Goal: Task Accomplishment & Management: Use online tool/utility

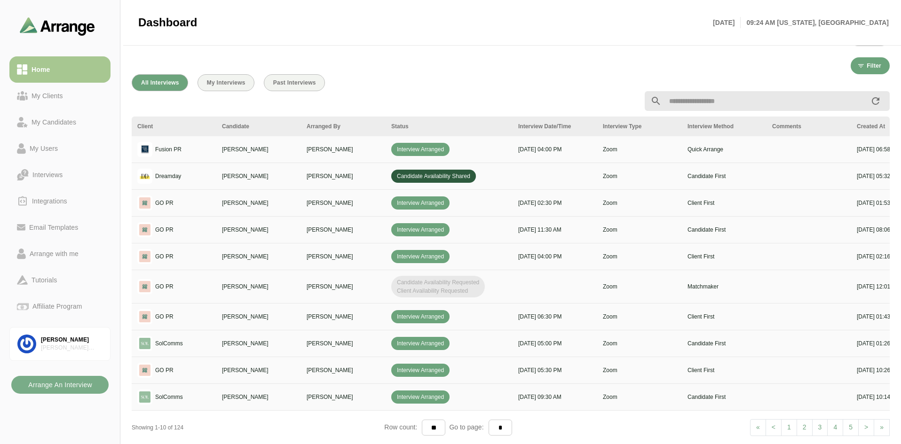
scroll to position [329, 0]
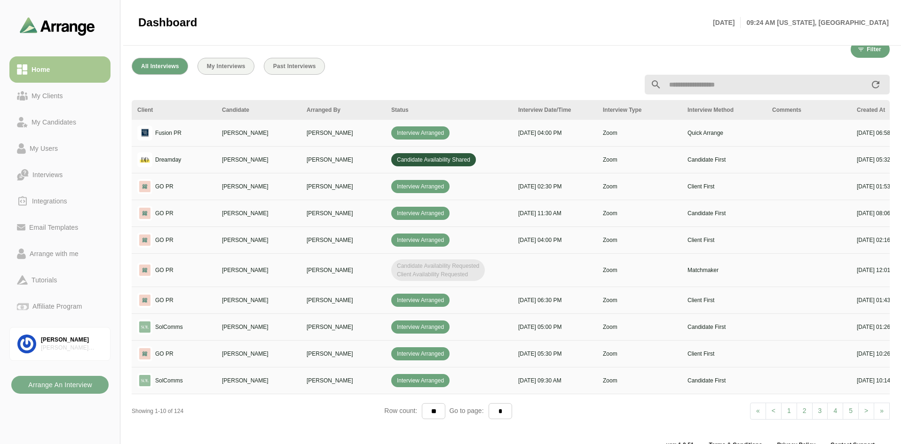
click at [808, 408] on link "2" at bounding box center [804, 411] width 16 height 17
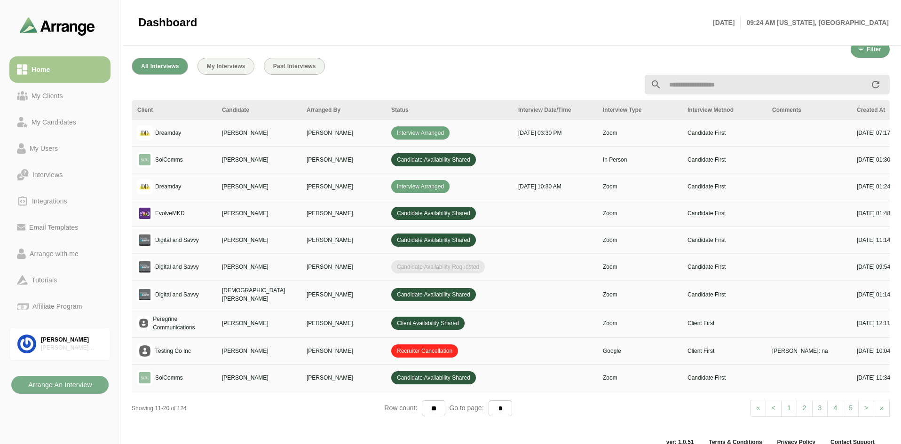
click at [790, 408] on link "1" at bounding box center [789, 408] width 16 height 17
select select "*"
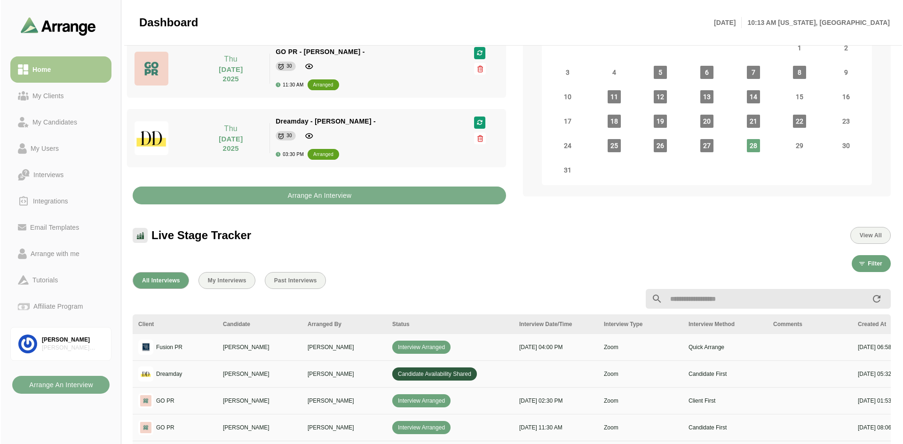
scroll to position [0, 0]
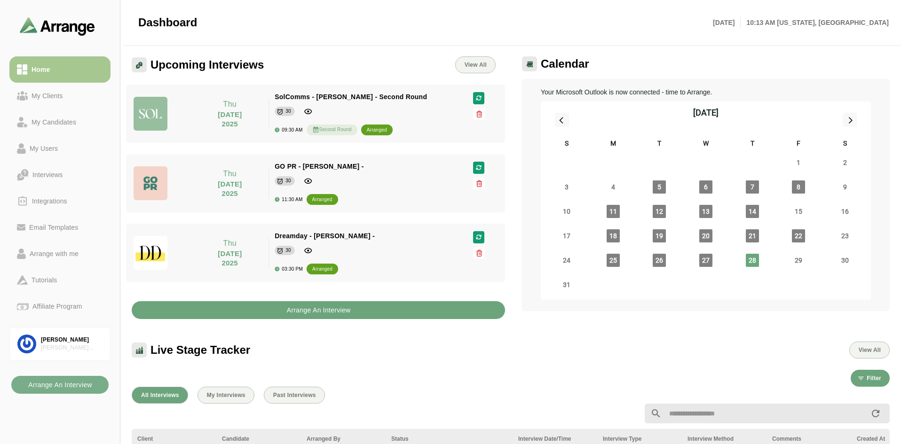
click at [333, 312] on b "Arrange An Interview" at bounding box center [318, 310] width 64 height 18
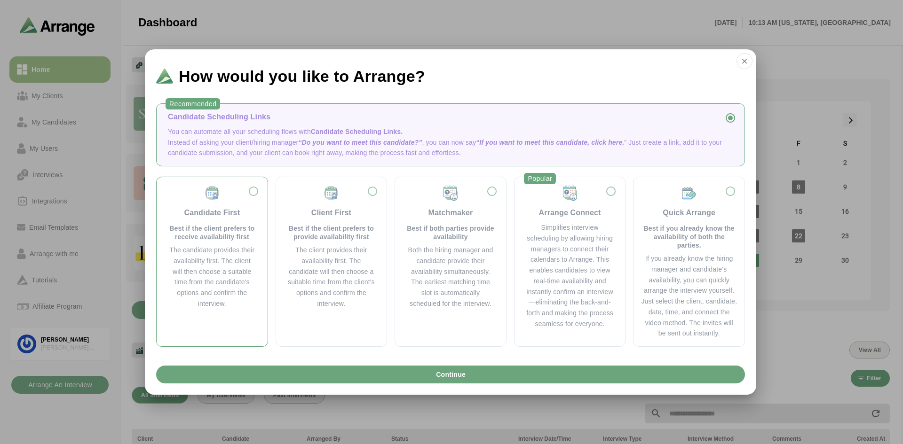
click at [230, 195] on div "Candidate First Best if the client prefers to receive availability first" at bounding box center [212, 213] width 88 height 56
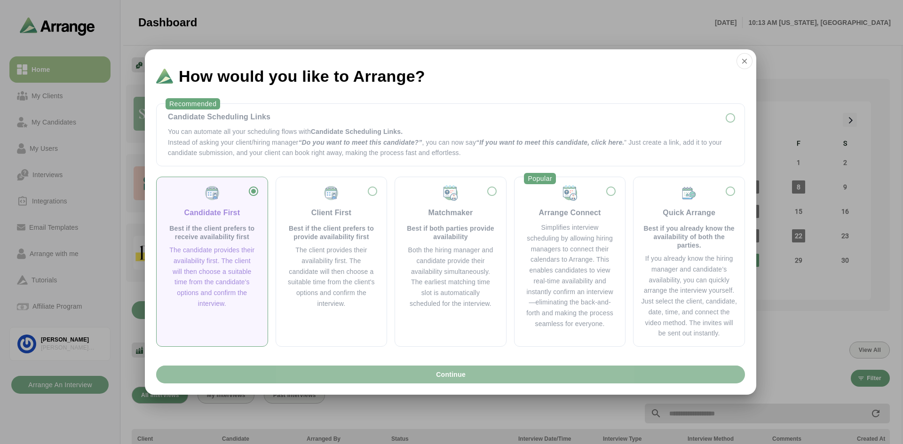
click at [447, 370] on span "Continue" at bounding box center [450, 375] width 30 height 18
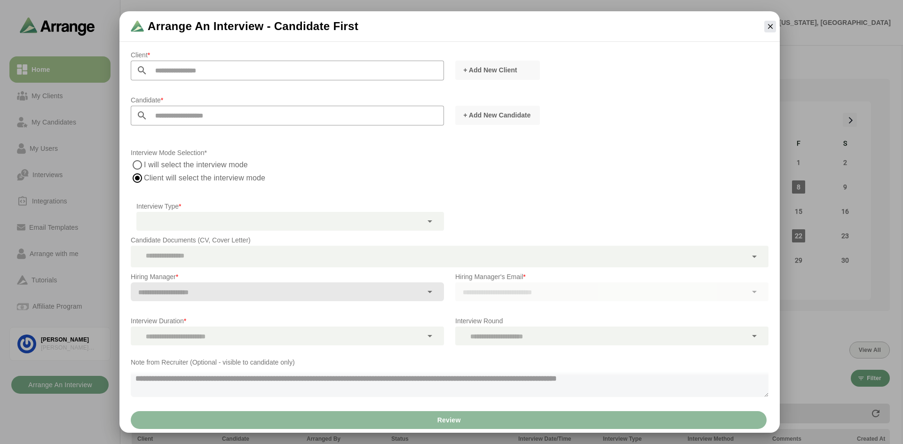
click at [307, 74] on input "text" at bounding box center [296, 71] width 296 height 20
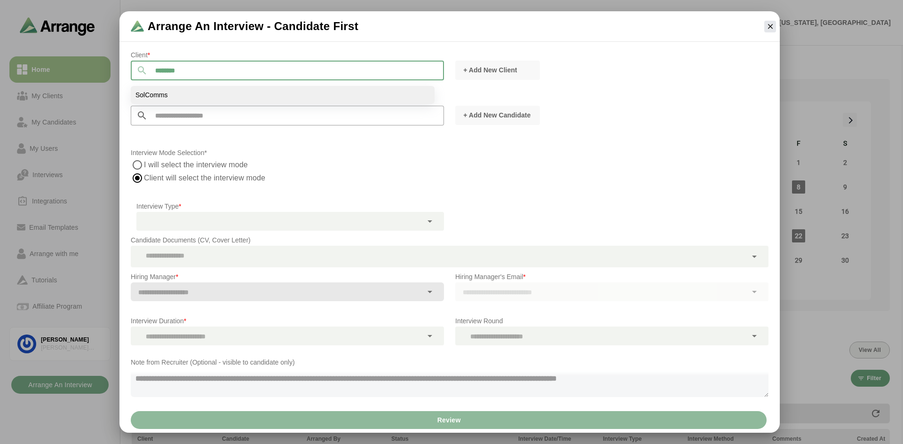
type input "********"
click at [212, 88] on li "SolComms" at bounding box center [283, 95] width 304 height 18
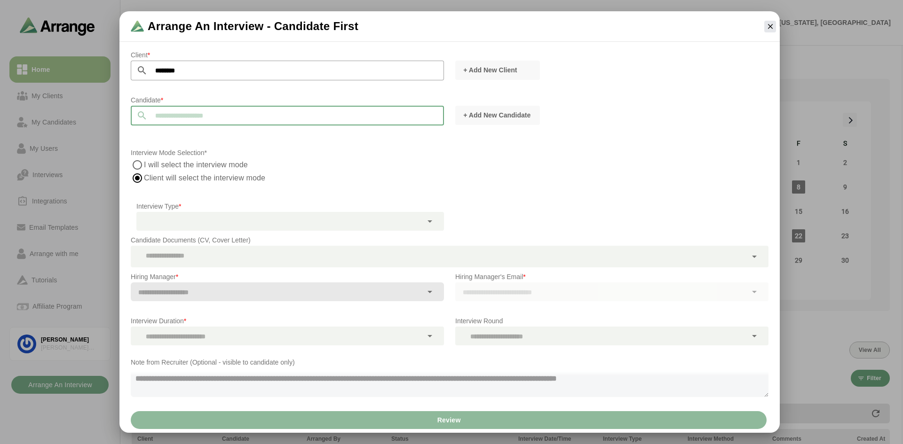
click at [245, 110] on input "text" at bounding box center [296, 116] width 296 height 20
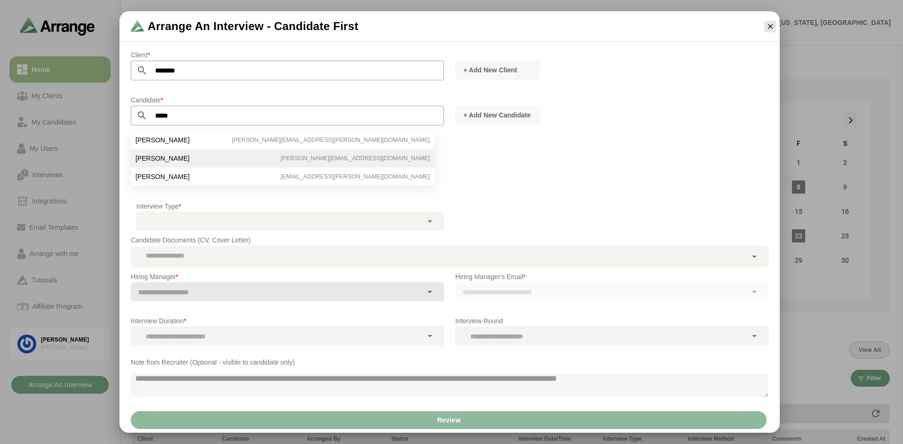
click at [188, 161] on li "[PERSON_NAME] [PERSON_NAME][EMAIL_ADDRESS][DOMAIN_NAME]" at bounding box center [283, 158] width 304 height 18
type input "**********"
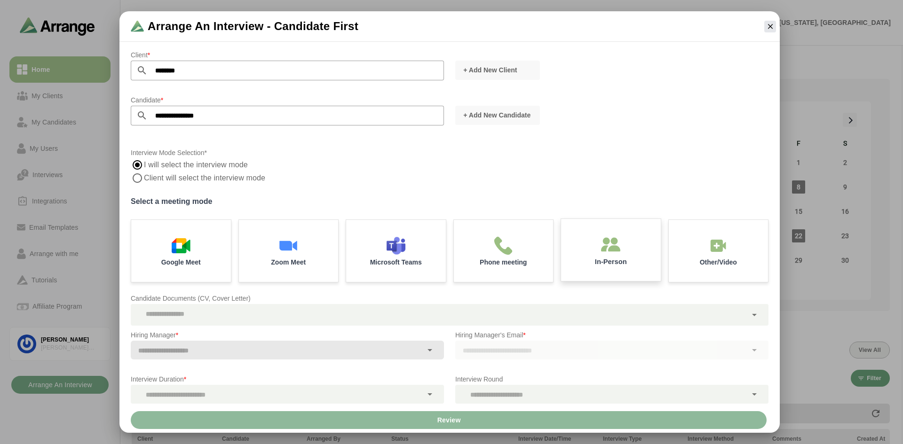
click at [617, 247] on img at bounding box center [611, 245] width 20 height 20
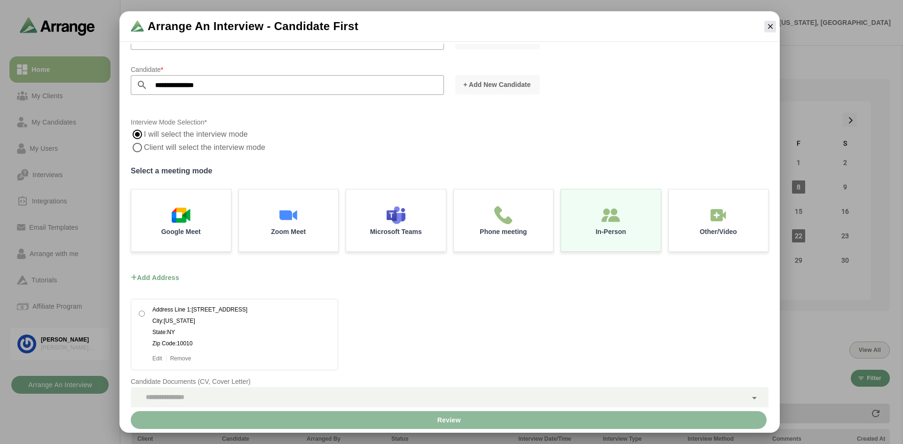
scroll to position [178, 0]
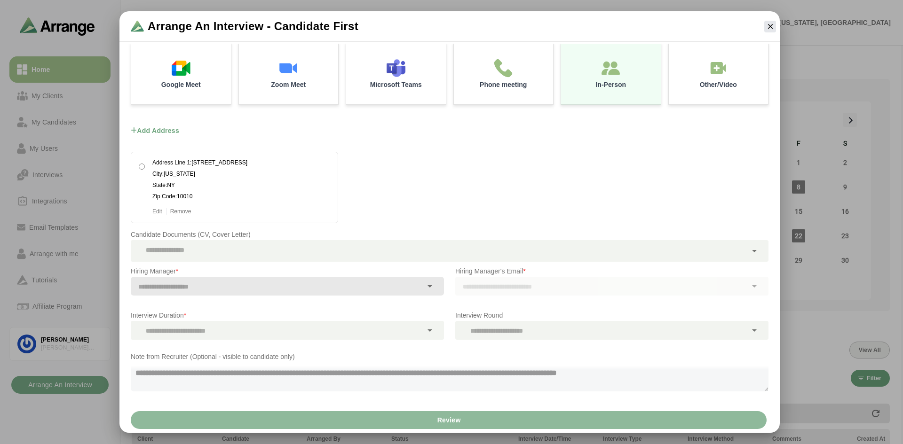
click at [276, 256] on div at bounding box center [439, 251] width 616 height 22
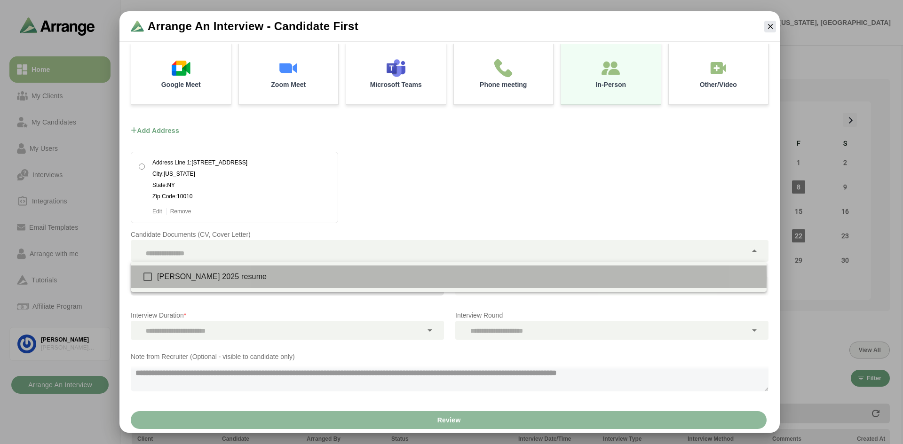
click at [231, 278] on div "[PERSON_NAME] 2025 resume" at bounding box center [458, 276] width 602 height 11
type input "**********"
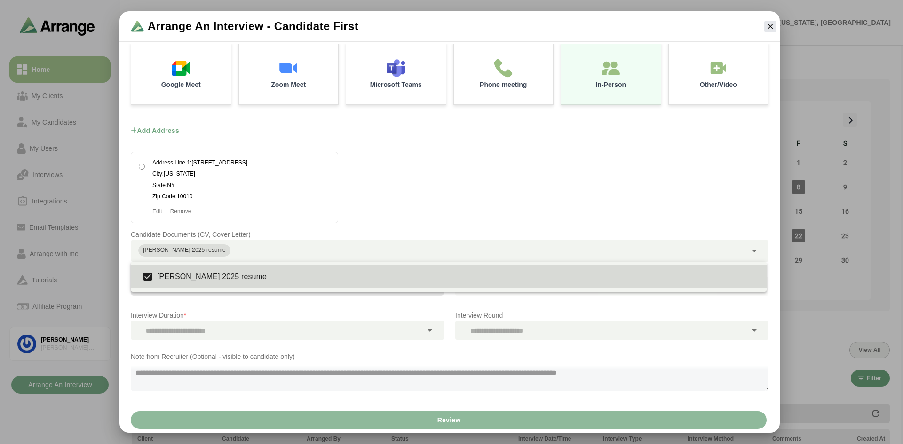
click at [271, 296] on div at bounding box center [287, 301] width 313 height 10
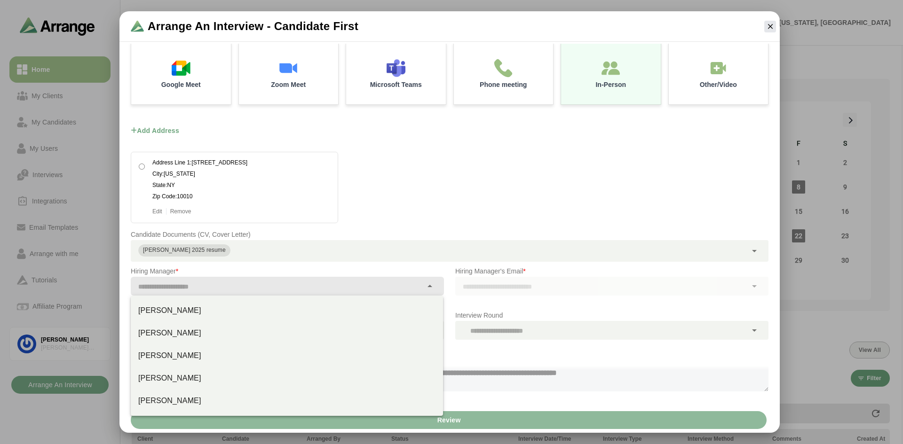
click at [288, 279] on div at bounding box center [276, 286] width 291 height 19
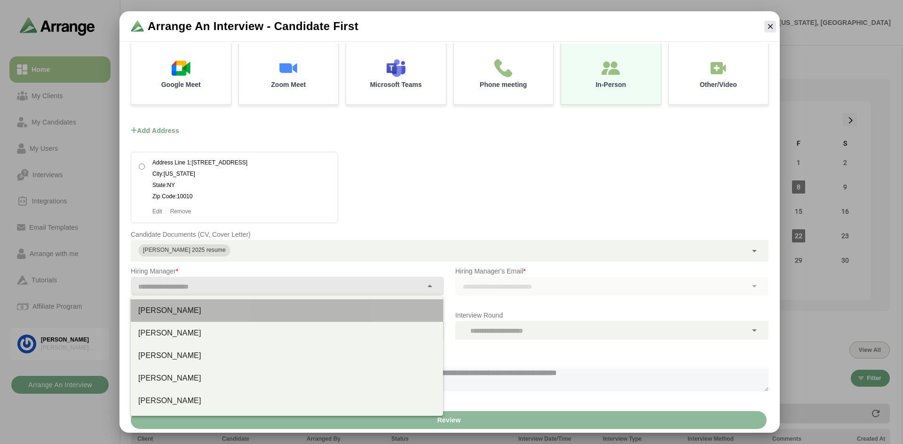
click at [181, 312] on div "[PERSON_NAME]" at bounding box center [286, 310] width 297 height 11
type input "**********"
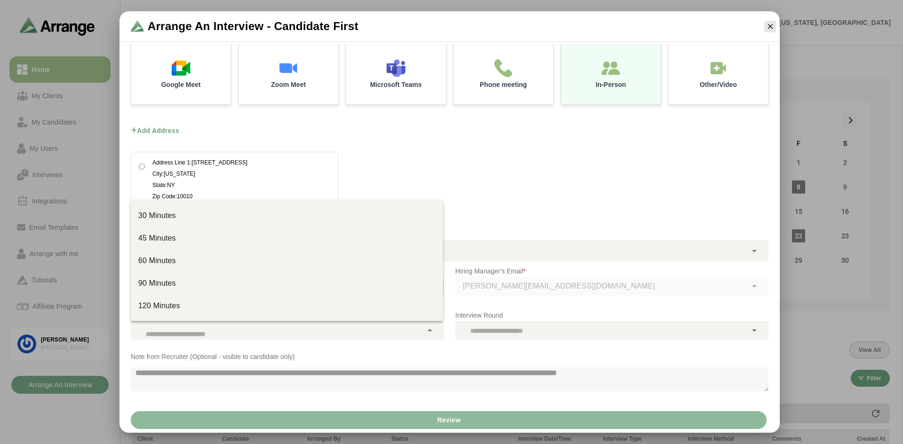
click at [439, 323] on div at bounding box center [287, 330] width 313 height 19
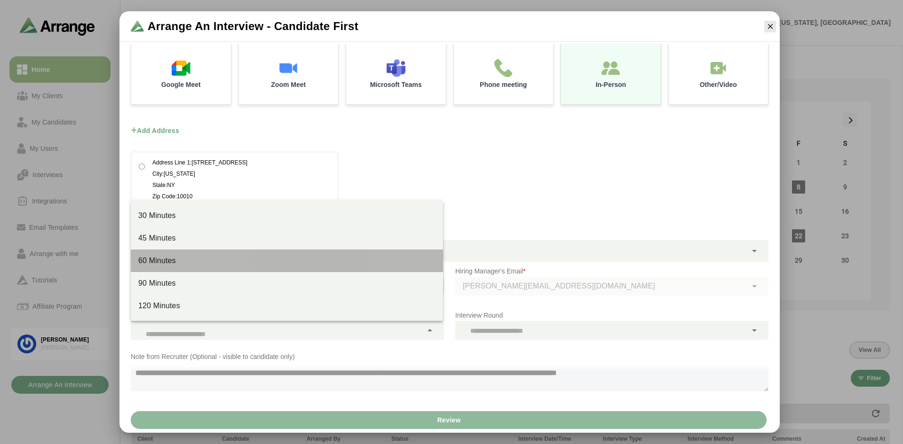
click at [203, 253] on div "60 Minutes" at bounding box center [287, 261] width 312 height 23
type input "****"
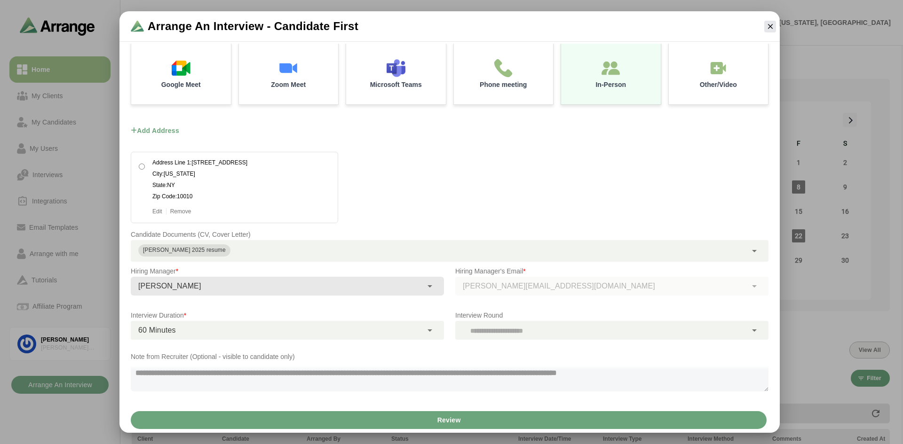
click at [530, 331] on div at bounding box center [600, 330] width 291 height 19
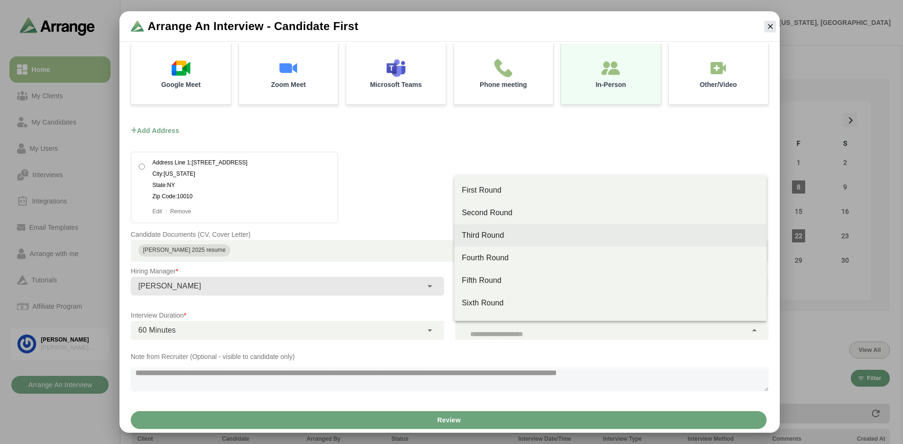
click at [492, 240] on div "Third Round" at bounding box center [610, 235] width 297 height 11
type input "**"
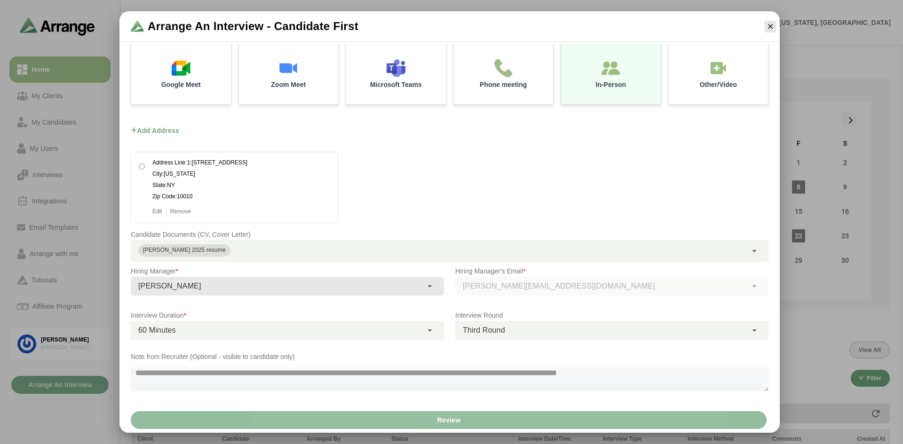
click at [463, 421] on button "Review" at bounding box center [449, 420] width 636 height 18
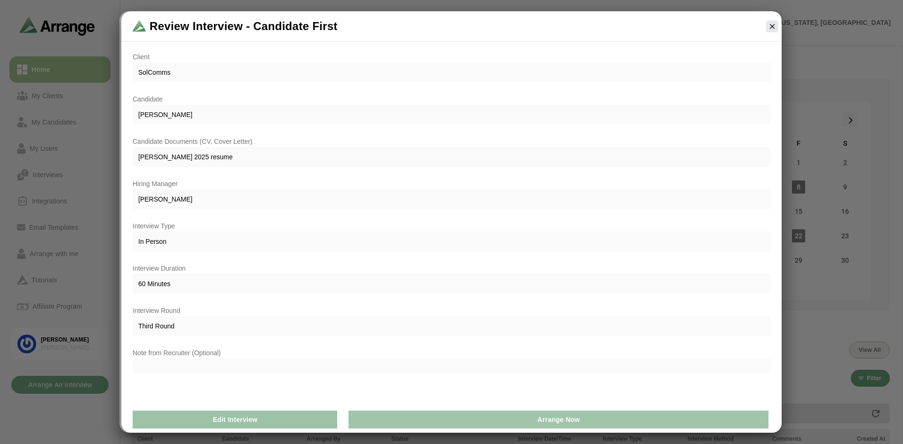
click at [535, 413] on button "Arrange Now" at bounding box center [558, 420] width 420 height 18
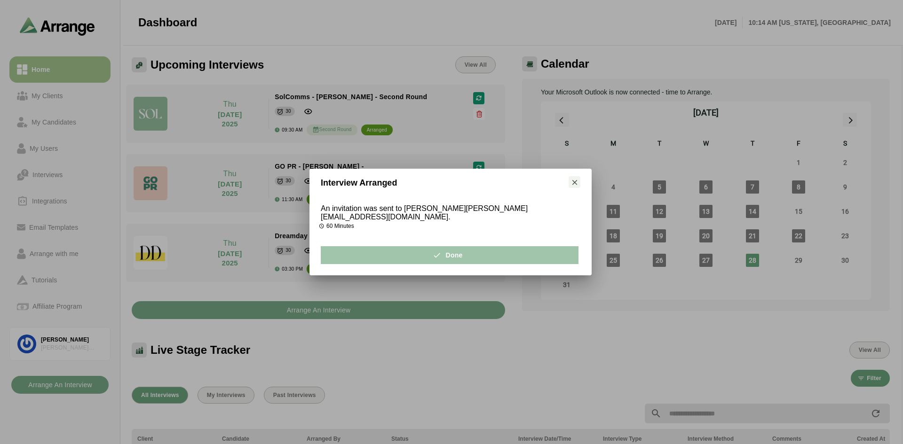
click at [484, 255] on button "Done" at bounding box center [450, 255] width 258 height 18
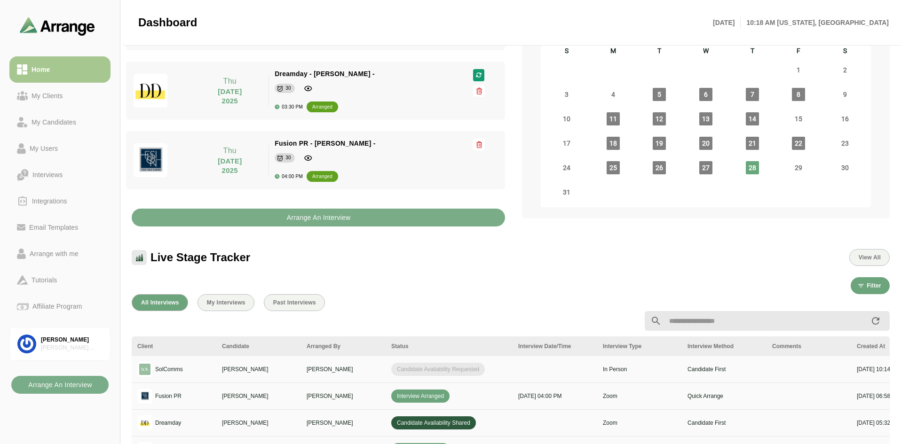
scroll to position [282, 0]
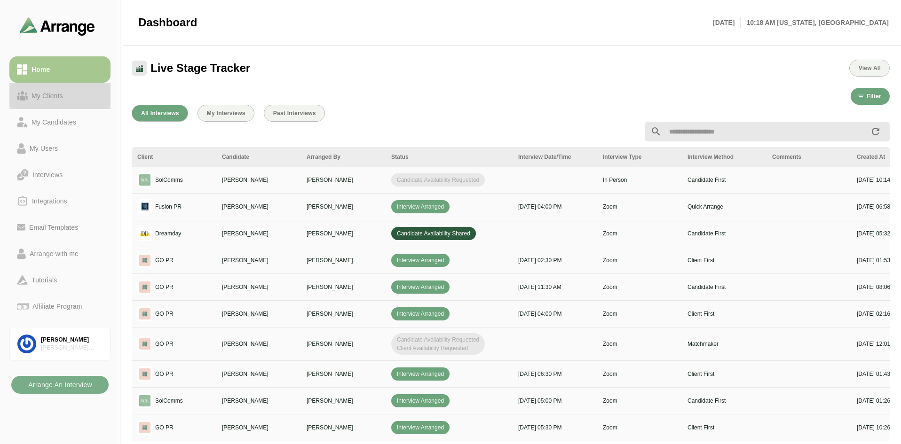
click at [45, 97] on div "My Clients" at bounding box center [47, 95] width 39 height 11
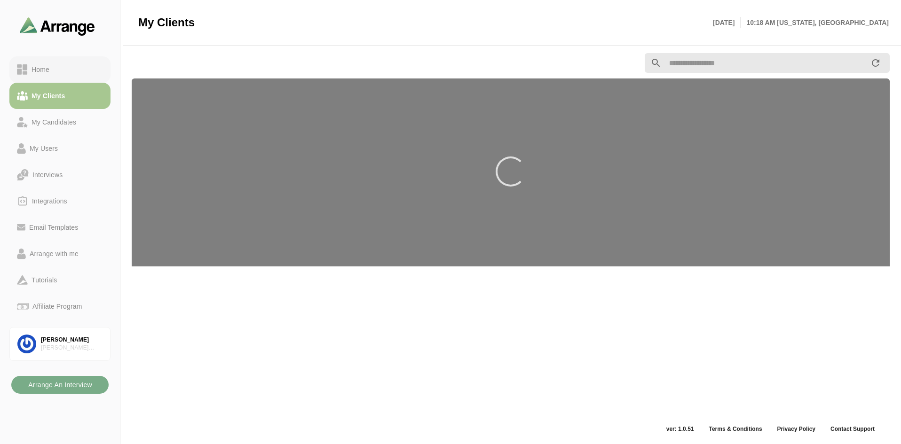
scroll to position [3, 0]
click at [54, 74] on div "Home" at bounding box center [60, 69] width 86 height 11
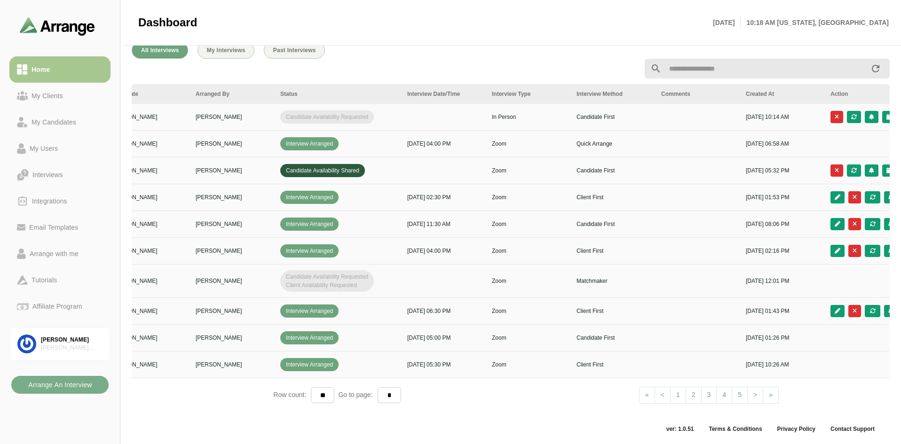
scroll to position [0, 161]
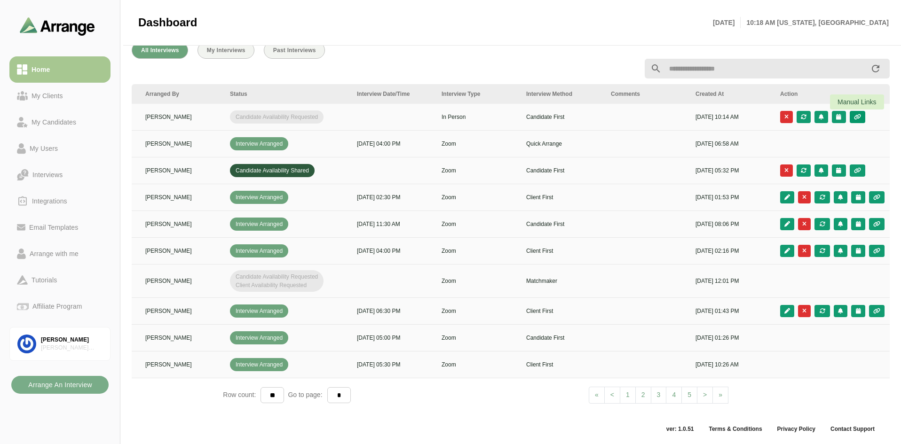
click at [859, 114] on icon "button" at bounding box center [857, 117] width 8 height 6
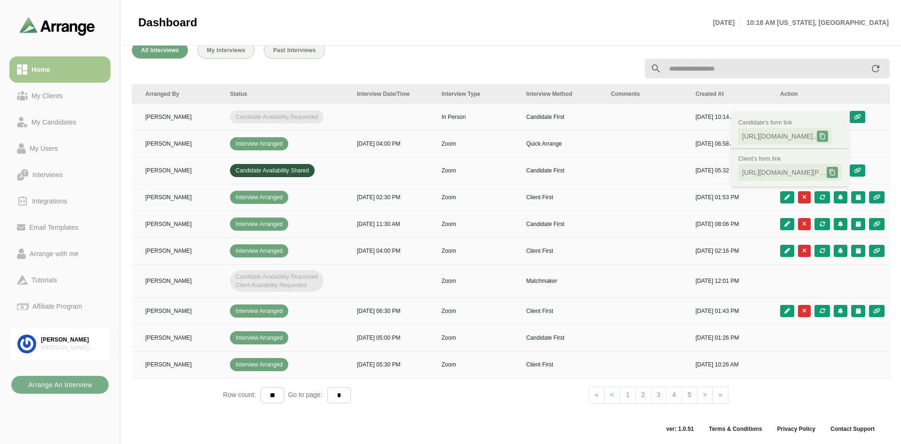
click at [797, 132] on span "https://app.arrangeai.io/candidate-forms..." at bounding box center [779, 136] width 75 height 9
